Goal: Task Accomplishment & Management: Complete application form

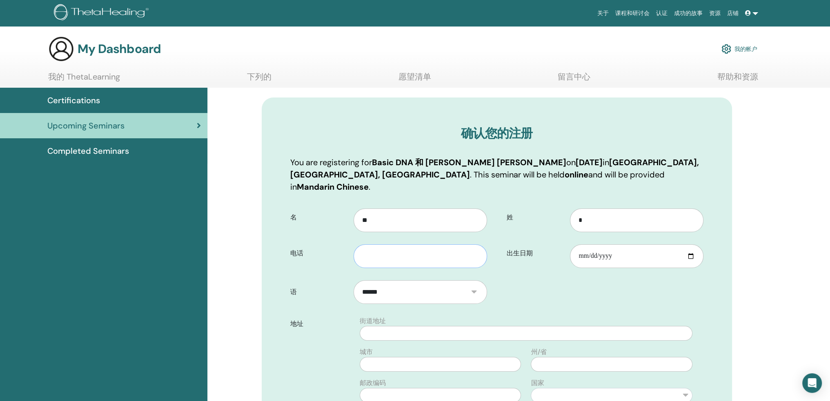
click at [446, 244] on input "text" at bounding box center [419, 256] width 133 height 24
click at [690, 244] on input "出生日期" at bounding box center [636, 256] width 133 height 24
click at [590, 247] on input "**********" at bounding box center [636, 256] width 133 height 24
click at [603, 244] on input "**********" at bounding box center [636, 256] width 133 height 24
click at [601, 244] on input "**********" at bounding box center [636, 256] width 133 height 24
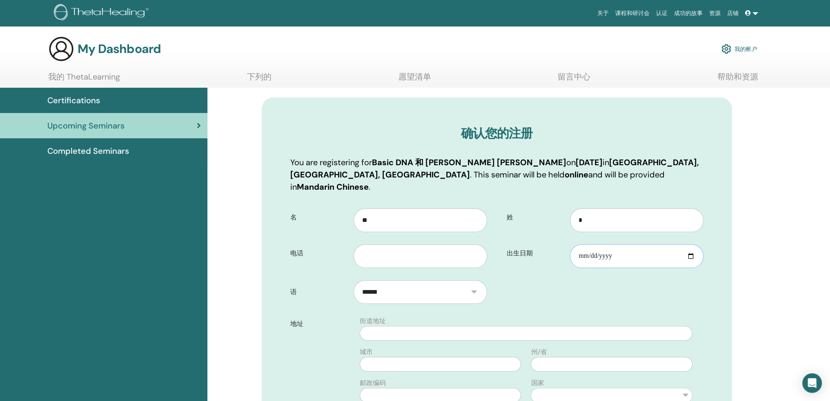
type input "**********"
click at [408, 244] on input "text" at bounding box center [419, 256] width 133 height 24
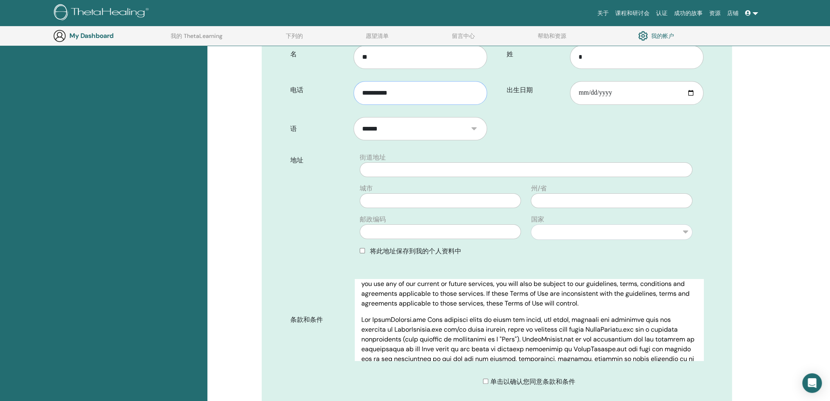
scroll to position [41, 0]
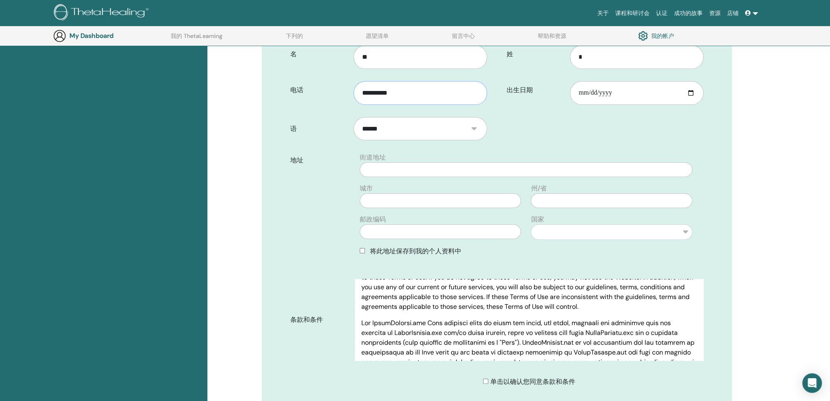
type input "**********"
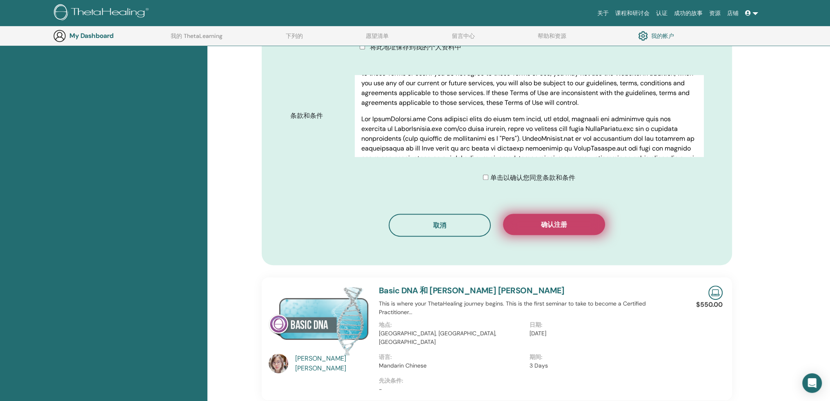
click at [587, 217] on button "确认注册" at bounding box center [554, 224] width 102 height 21
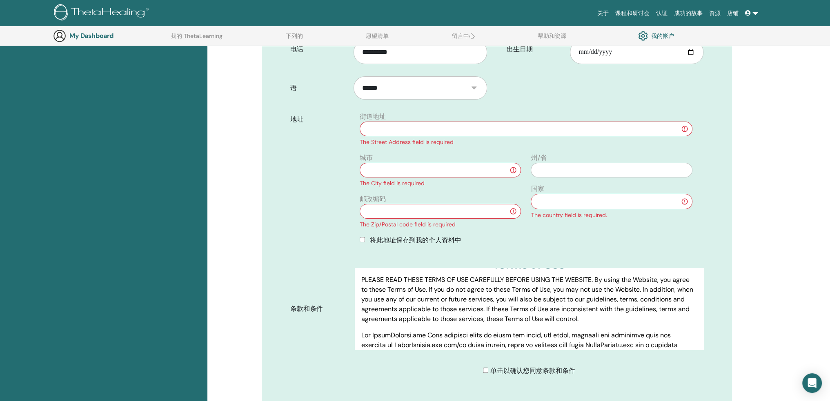
scroll to position [0, 0]
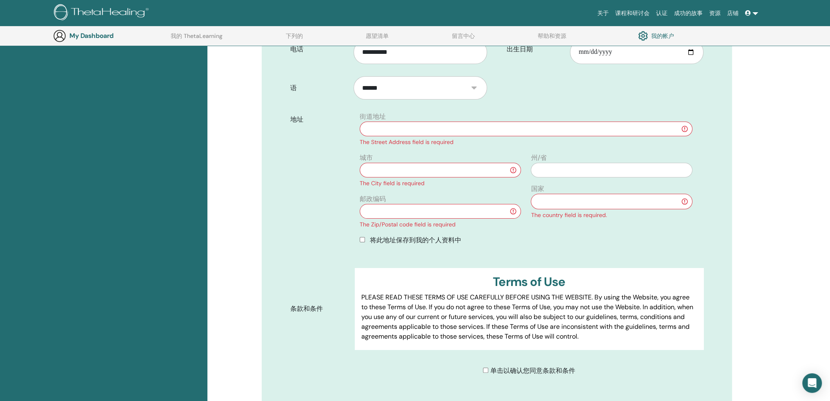
click at [542, 122] on input "text" at bounding box center [526, 129] width 332 height 15
type input "*"
click at [469, 163] on input "text" at bounding box center [440, 170] width 161 height 15
click at [558, 194] on select "** *** *** **** *** ** ***** ** *** ** *** *** *** ** *** ** ** ** *** **** ** …" at bounding box center [611, 202] width 161 height 16
select select "***"
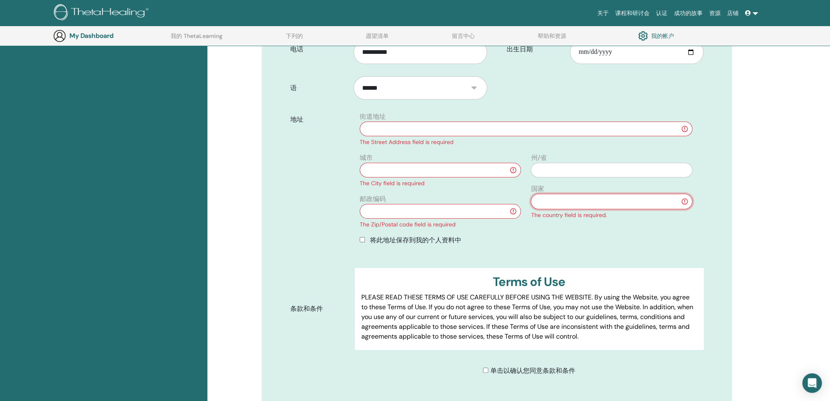
click at [531, 194] on select "** *** *** **** *** ** ***** ** *** ** *** *** *** ** *** ** ** ** *** **** ** …" at bounding box center [611, 202] width 161 height 16
click at [449, 204] on input "text" at bounding box center [440, 211] width 161 height 15
click at [448, 163] on input "text" at bounding box center [440, 170] width 161 height 15
type input "***"
click at [566, 163] on input "text" at bounding box center [611, 170] width 161 height 15
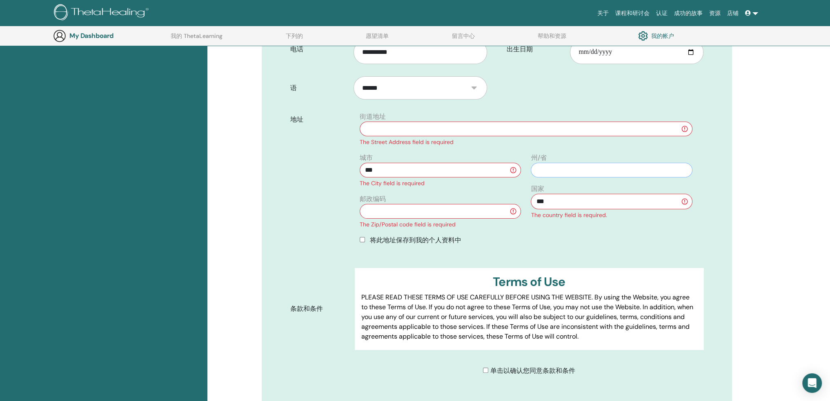
click at [566, 163] on input "text" at bounding box center [611, 170] width 161 height 15
click at [468, 204] on input "text" at bounding box center [440, 211] width 161 height 15
click at [589, 163] on input "text" at bounding box center [611, 170] width 161 height 15
type input "*"
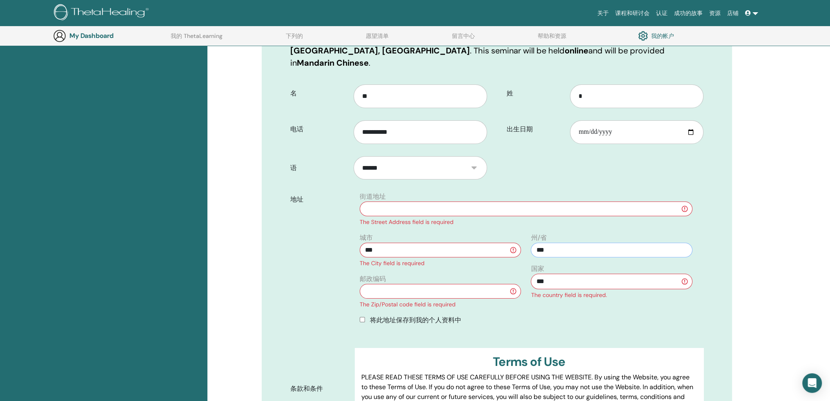
scroll to position [142, 0]
click at [570, 204] on input "text" at bounding box center [526, 210] width 332 height 15
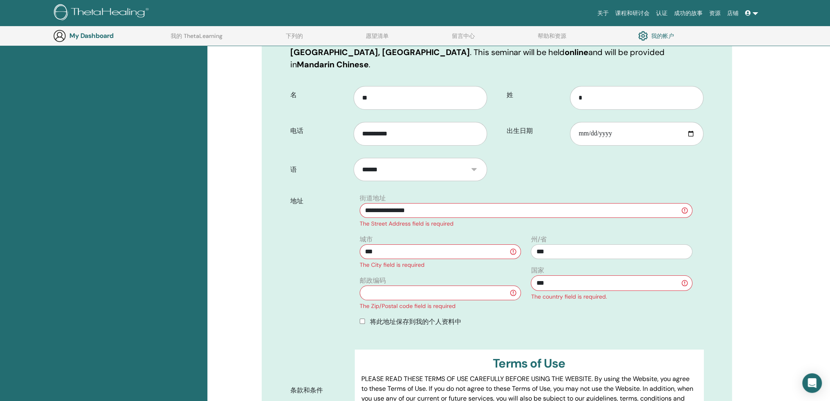
type input "**********"
click at [406, 286] on input "text" at bounding box center [440, 293] width 161 height 15
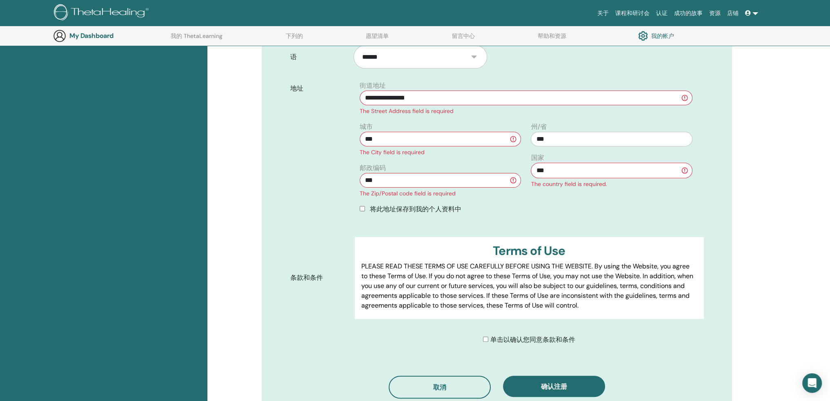
scroll to position [264, 0]
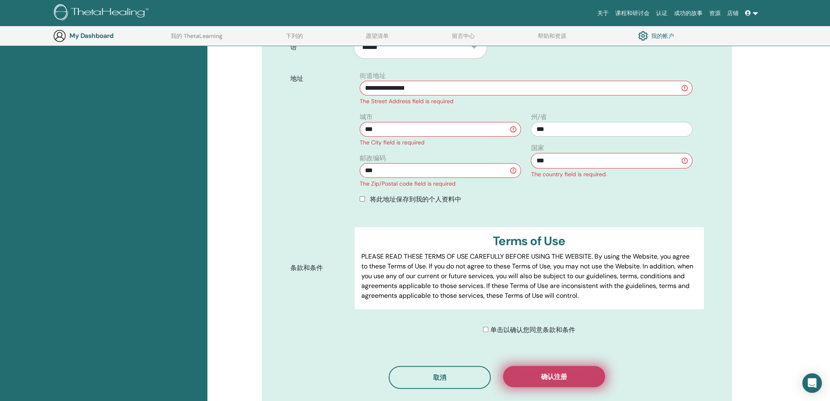
type input "***"
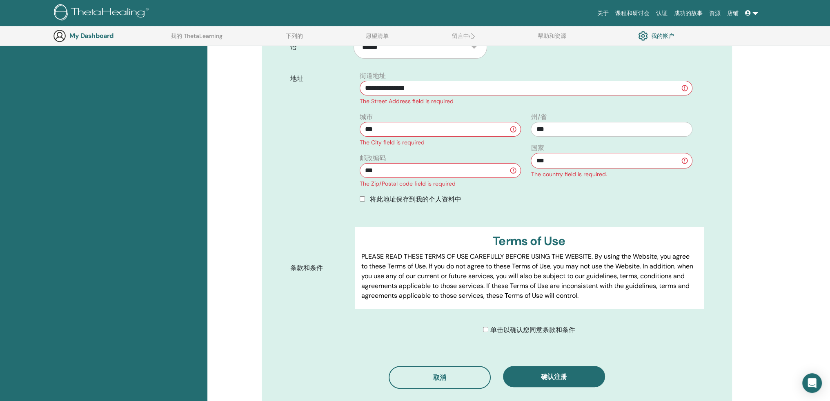
click at [551, 373] on span "确认注册" at bounding box center [554, 377] width 26 height 9
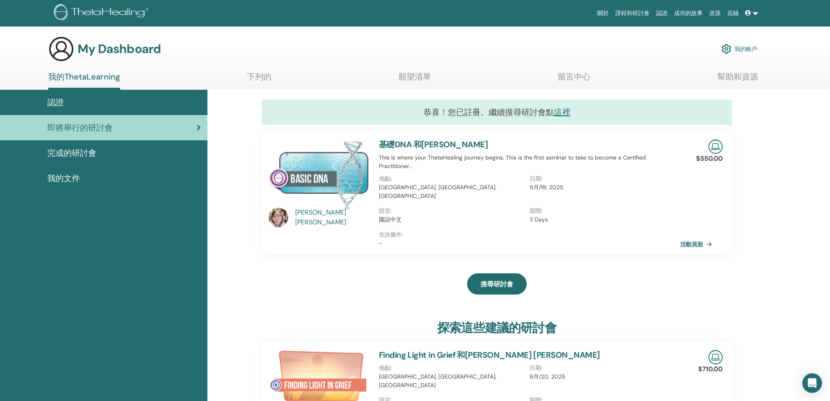
click at [96, 101] on div "認證" at bounding box center [104, 102] width 194 height 12
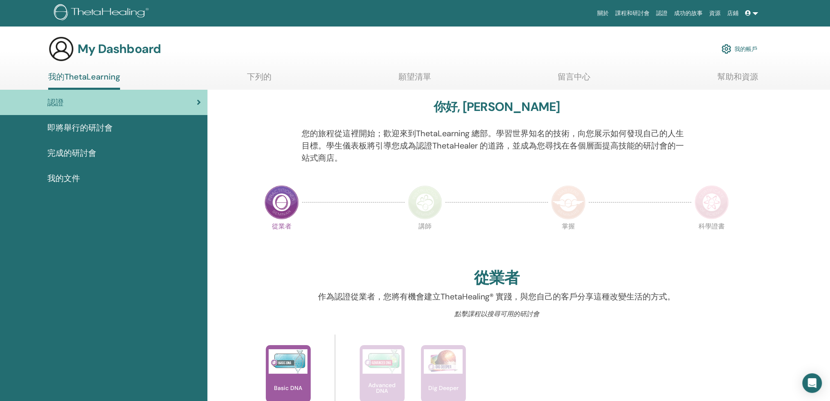
click at [90, 130] on font "即將舉行的研討會" at bounding box center [79, 127] width 65 height 11
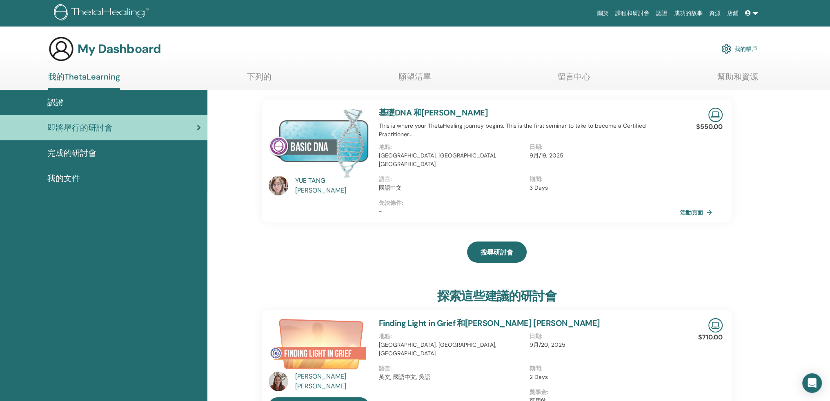
click at [487, 161] on div "地點 : Taiwan, Republic of China, 新北市" at bounding box center [454, 159] width 151 height 32
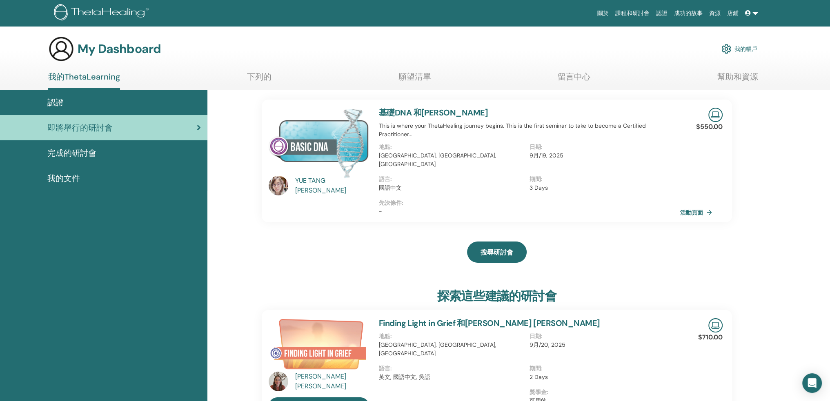
click at [80, 151] on font "完成的研討會" at bounding box center [71, 153] width 49 height 11
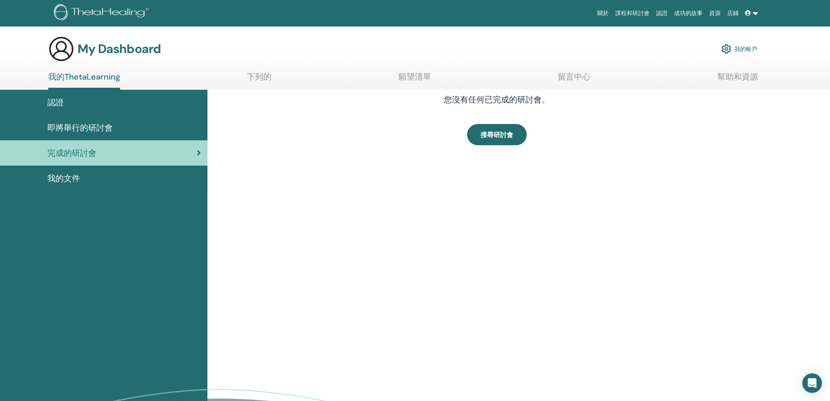
click at [87, 102] on div "認證" at bounding box center [104, 102] width 194 height 12
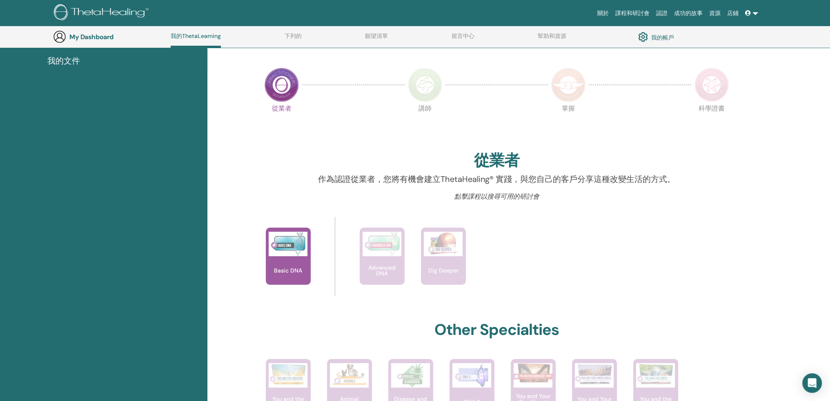
scroll to position [103, 0]
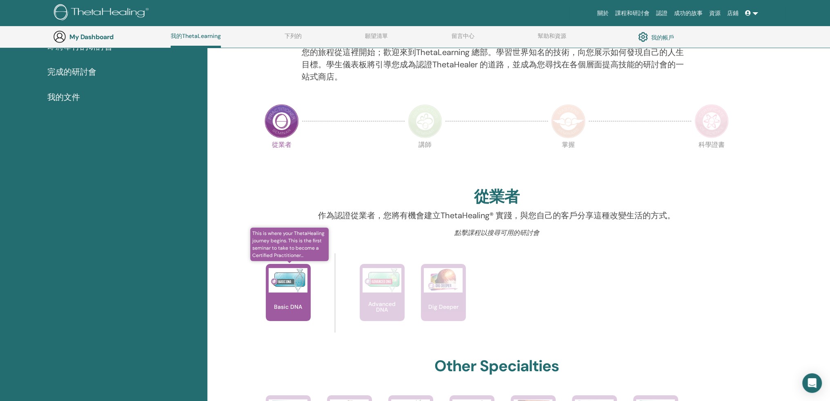
click at [299, 303] on font "Basic DNA" at bounding box center [288, 306] width 28 height 7
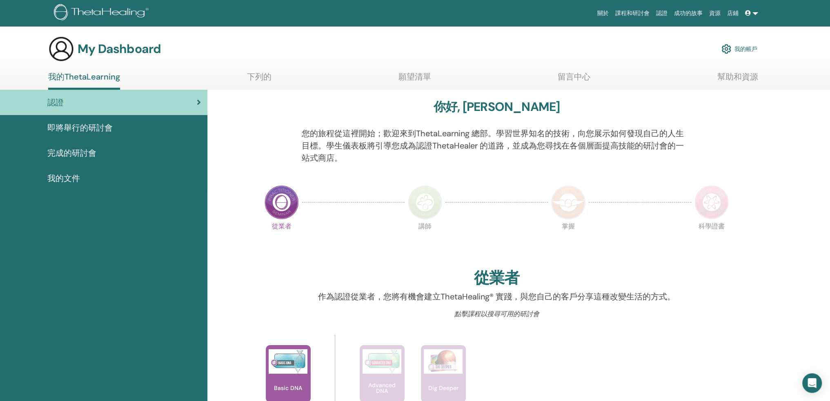
click at [87, 157] on font "完成的研討會" at bounding box center [71, 153] width 49 height 11
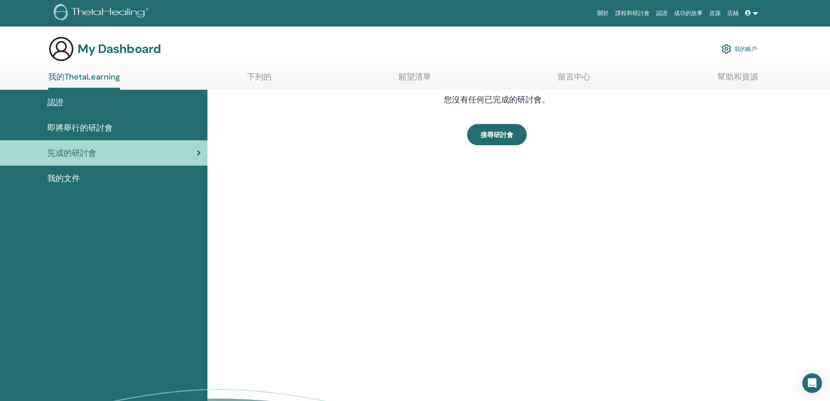
click at [88, 124] on font "即將舉行的研討會" at bounding box center [79, 127] width 65 height 11
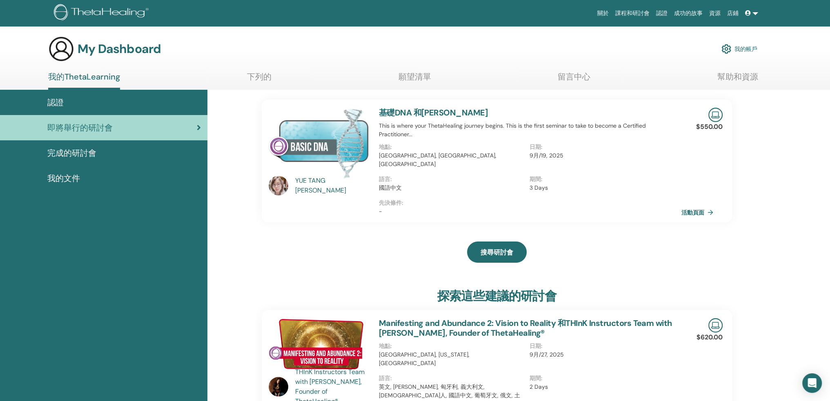
click at [691, 209] on font "活動頁面" at bounding box center [692, 212] width 23 height 7
click at [87, 156] on font "完成的研討會" at bounding box center [71, 153] width 49 height 11
click at [91, 157] on font "完成的研討會" at bounding box center [71, 153] width 49 height 11
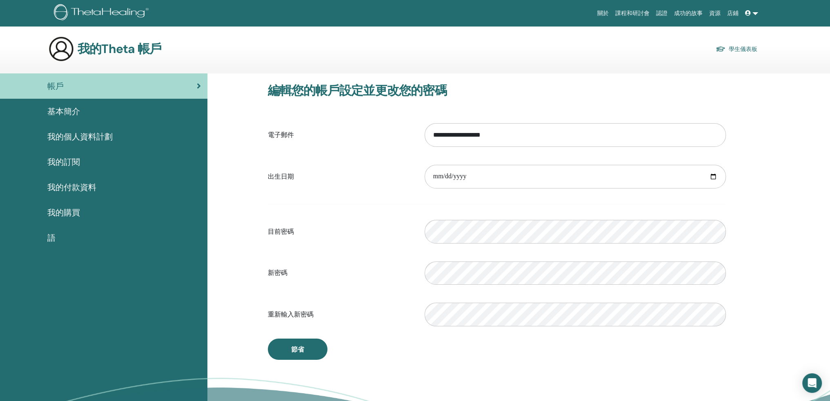
click at [68, 140] on font "我的個人資料計劃" at bounding box center [79, 136] width 65 height 11
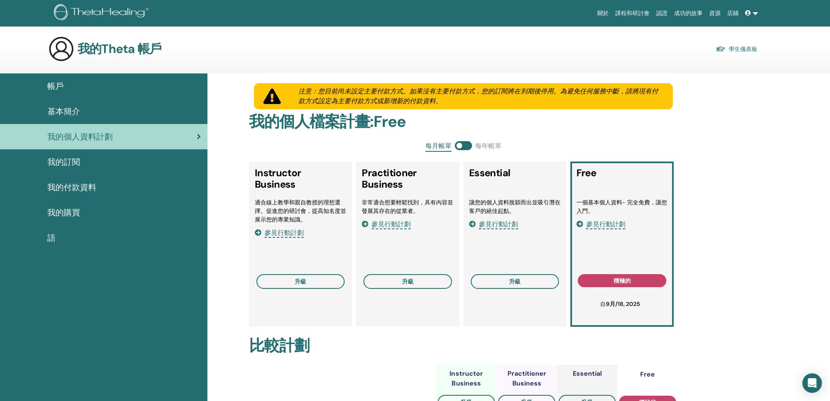
click at [68, 117] on span "基本簡介" at bounding box center [63, 111] width 33 height 12
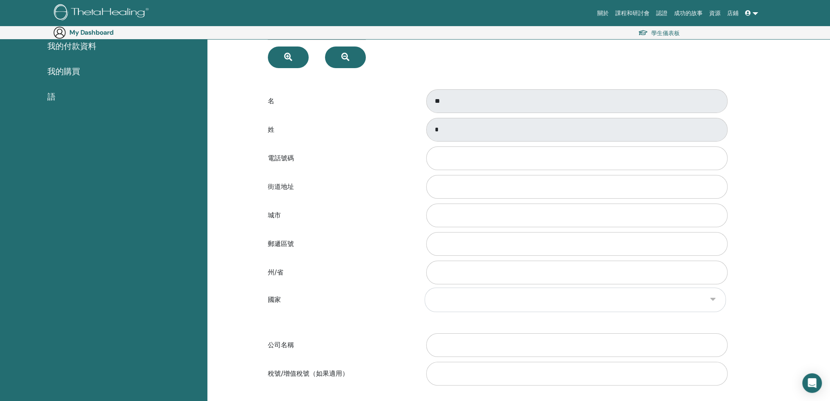
scroll to position [176, 0]
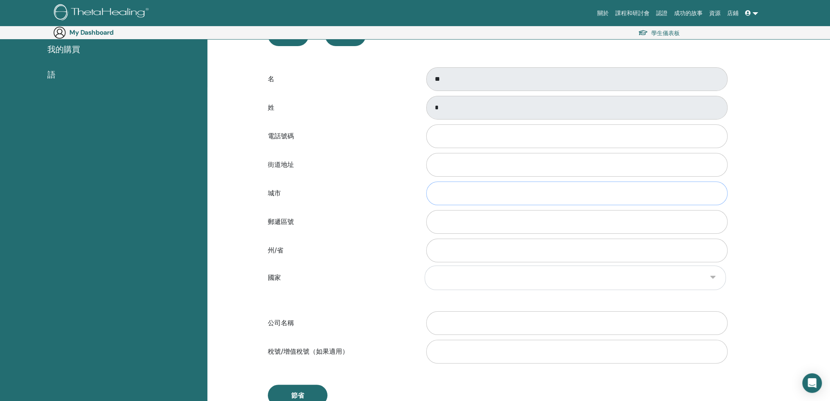
click at [463, 201] on input "城市" at bounding box center [576, 194] width 301 height 24
click at [462, 218] on input "郵遞區號" at bounding box center [576, 222] width 301 height 24
click at [463, 242] on input "州/省" at bounding box center [576, 251] width 301 height 24
click at [454, 192] on input "城市" at bounding box center [576, 194] width 301 height 24
click at [453, 242] on input "州/省" at bounding box center [576, 251] width 301 height 24
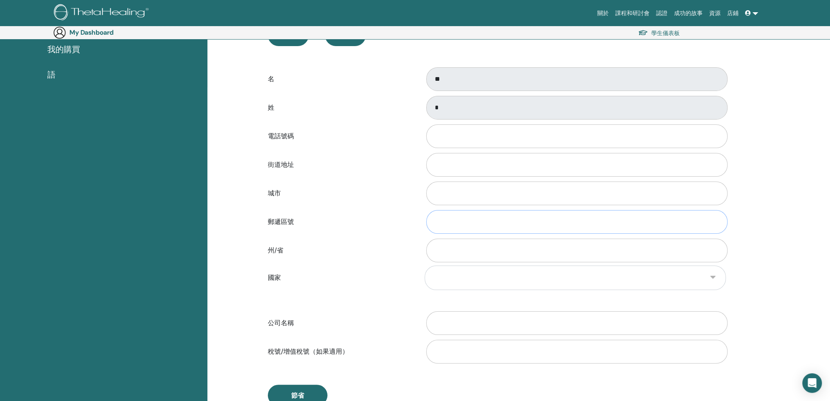
click at [452, 222] on input "郵遞區號" at bounding box center [576, 222] width 301 height 24
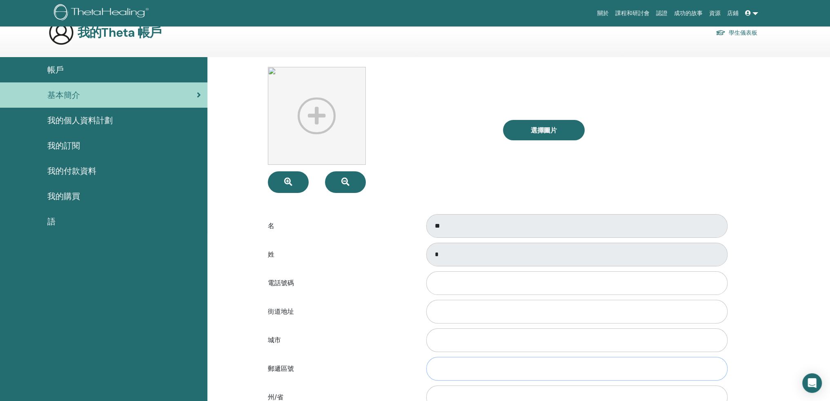
scroll to position [0, 0]
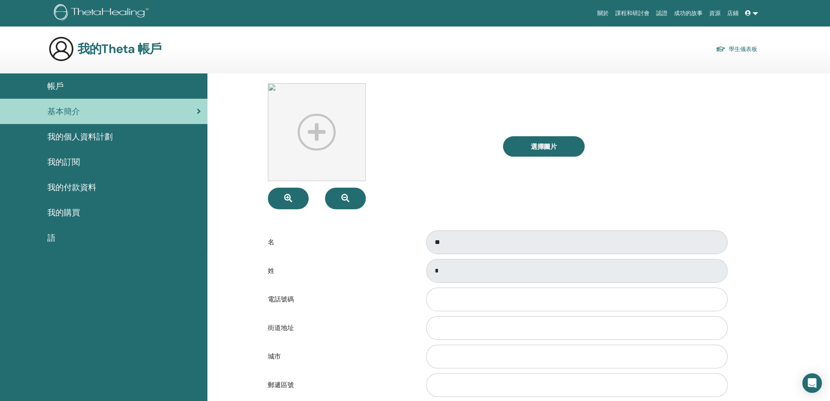
click at [76, 166] on font "我的訂閱" at bounding box center [63, 162] width 33 height 11
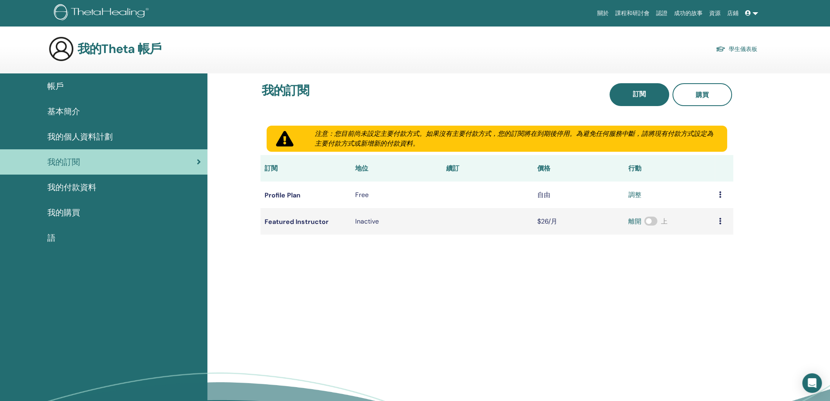
click at [77, 189] on font "我的付款資料" at bounding box center [71, 187] width 49 height 11
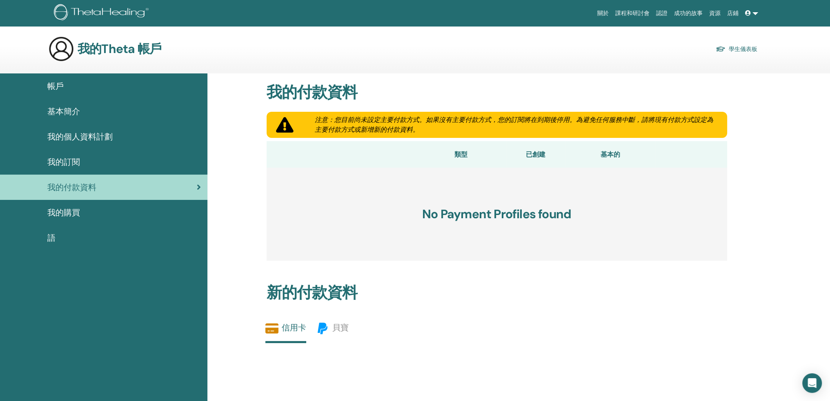
click at [69, 208] on font "我的購買" at bounding box center [63, 212] width 33 height 11
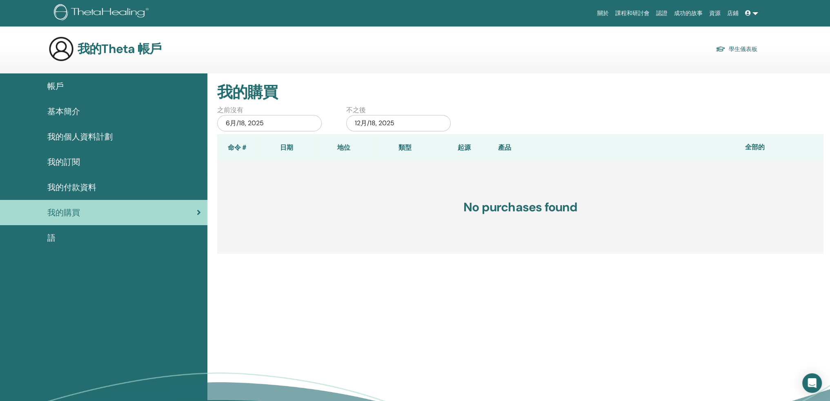
click at [69, 80] on div "帳戶" at bounding box center [104, 86] width 194 height 12
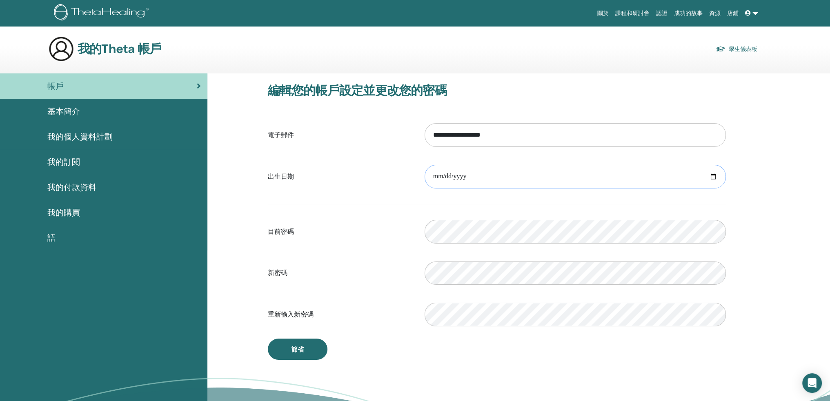
click at [538, 174] on input "date" at bounding box center [574, 177] width 301 height 24
click at [108, 122] on link "基本簡介" at bounding box center [103, 111] width 207 height 25
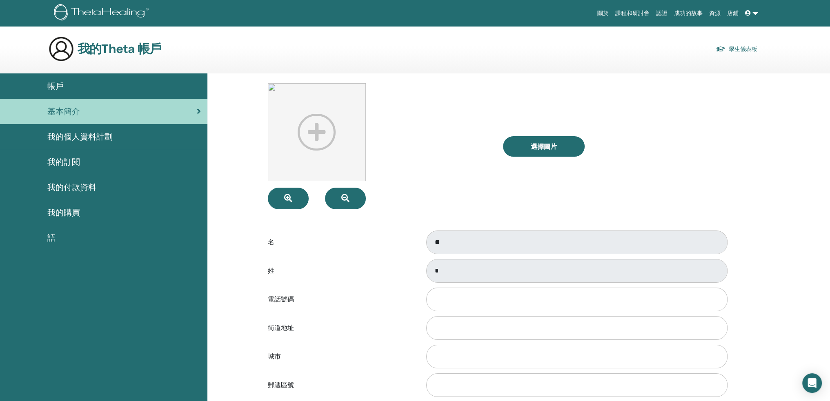
click at [116, 13] on img at bounding box center [103, 13] width 98 height 18
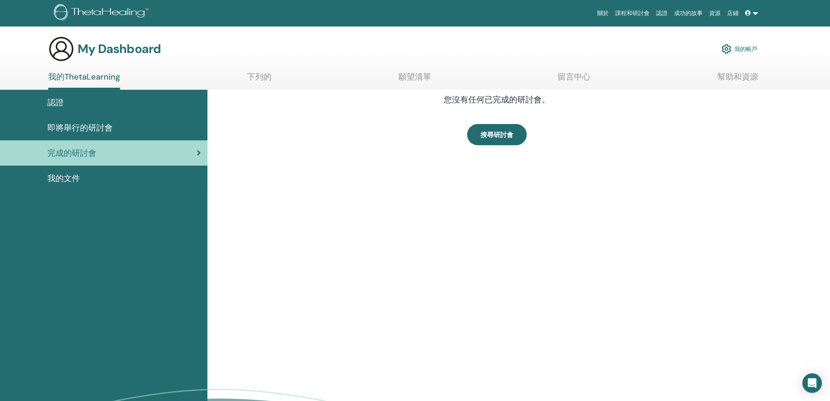
click at [87, 104] on div "認證" at bounding box center [104, 102] width 194 height 12
